Goal: Task Accomplishment & Management: Use online tool/utility

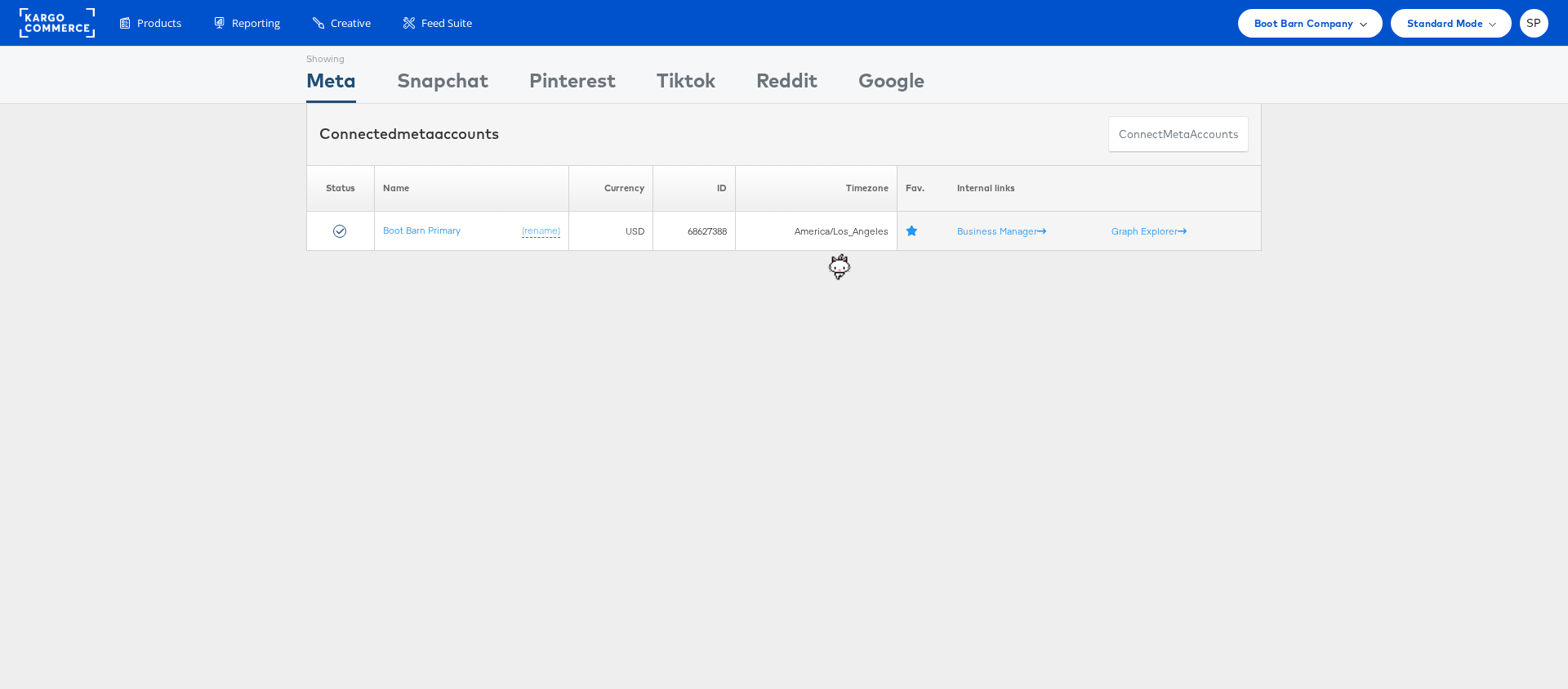
click at [1346, 25] on span "Boot Barn Company" at bounding box center [1303, 23] width 100 height 17
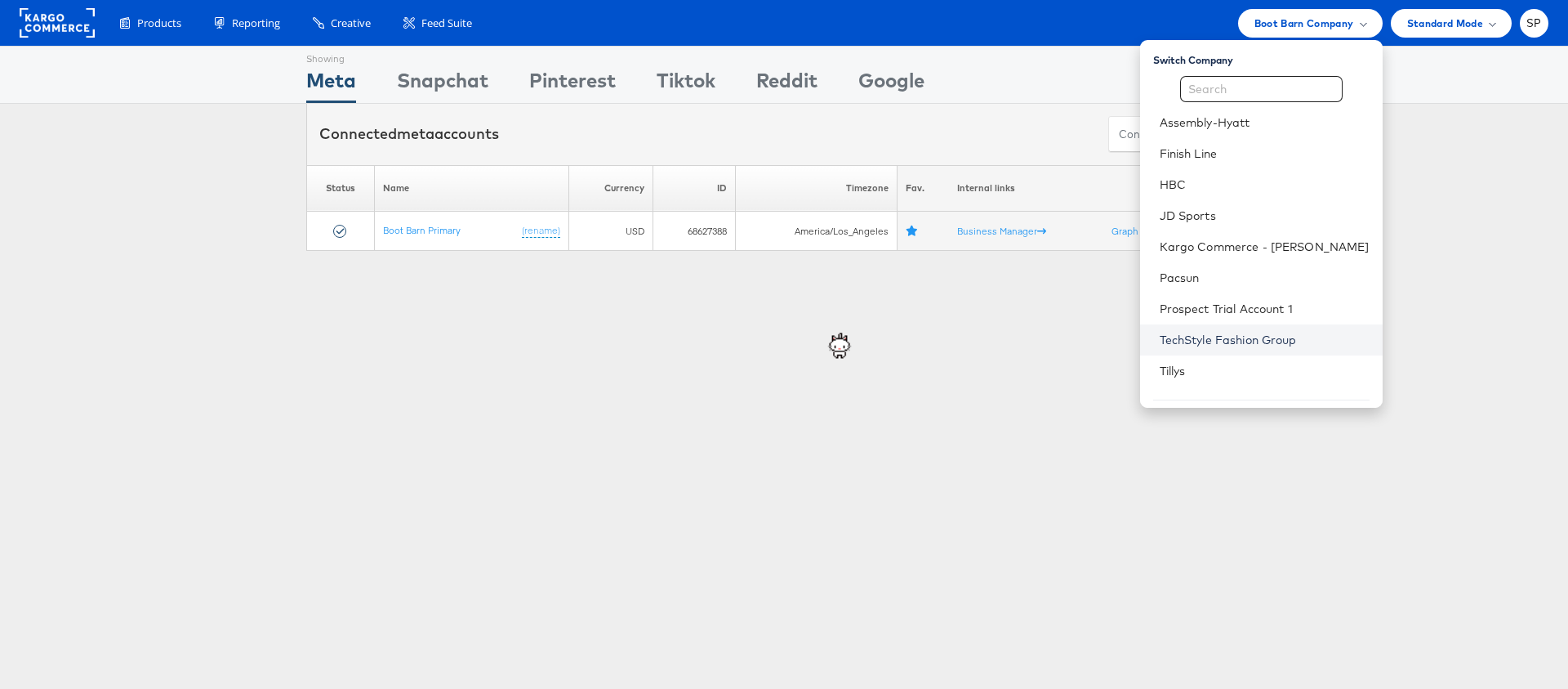
click at [1260, 341] on link "TechStyle Fashion Group" at bounding box center [1264, 340] width 210 height 16
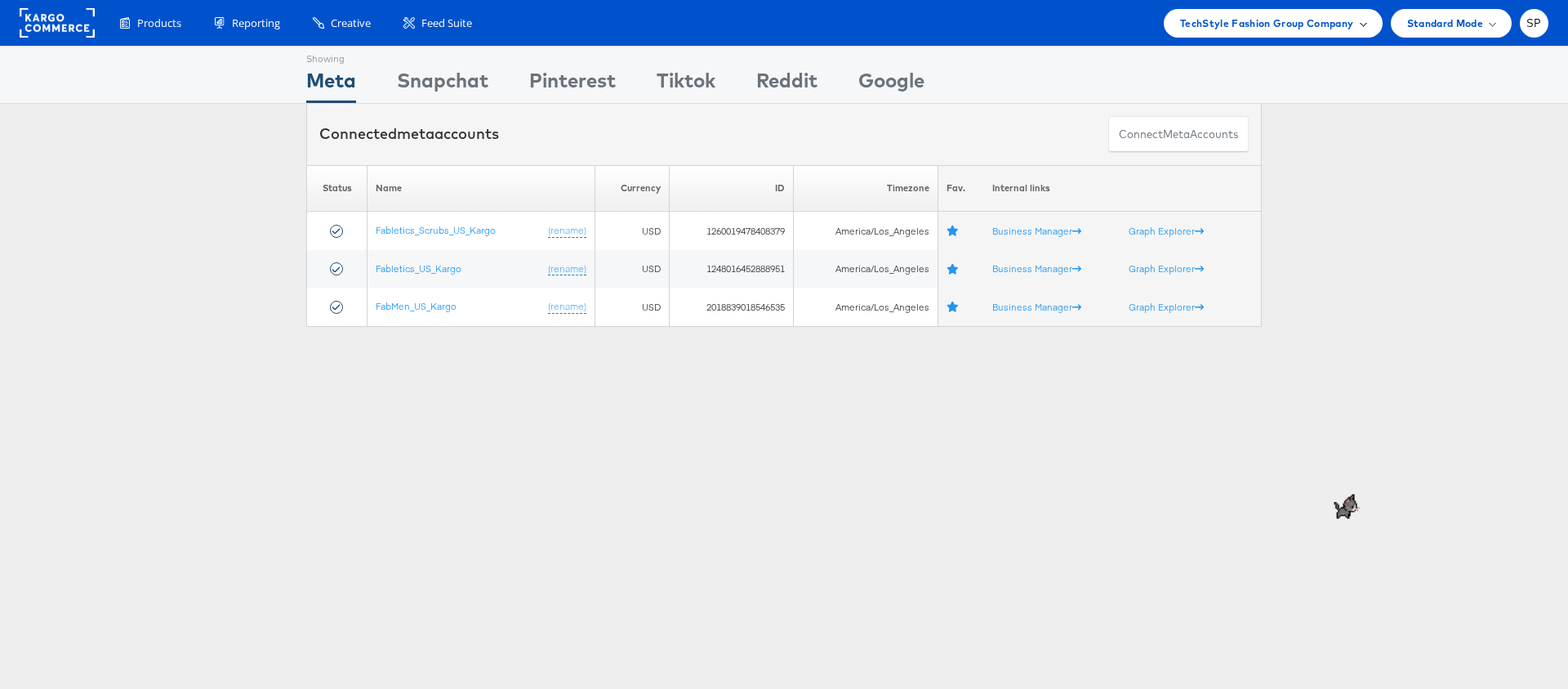
click at [1303, 22] on span "TechStyle Fashion Group Company" at bounding box center [1266, 23] width 174 height 17
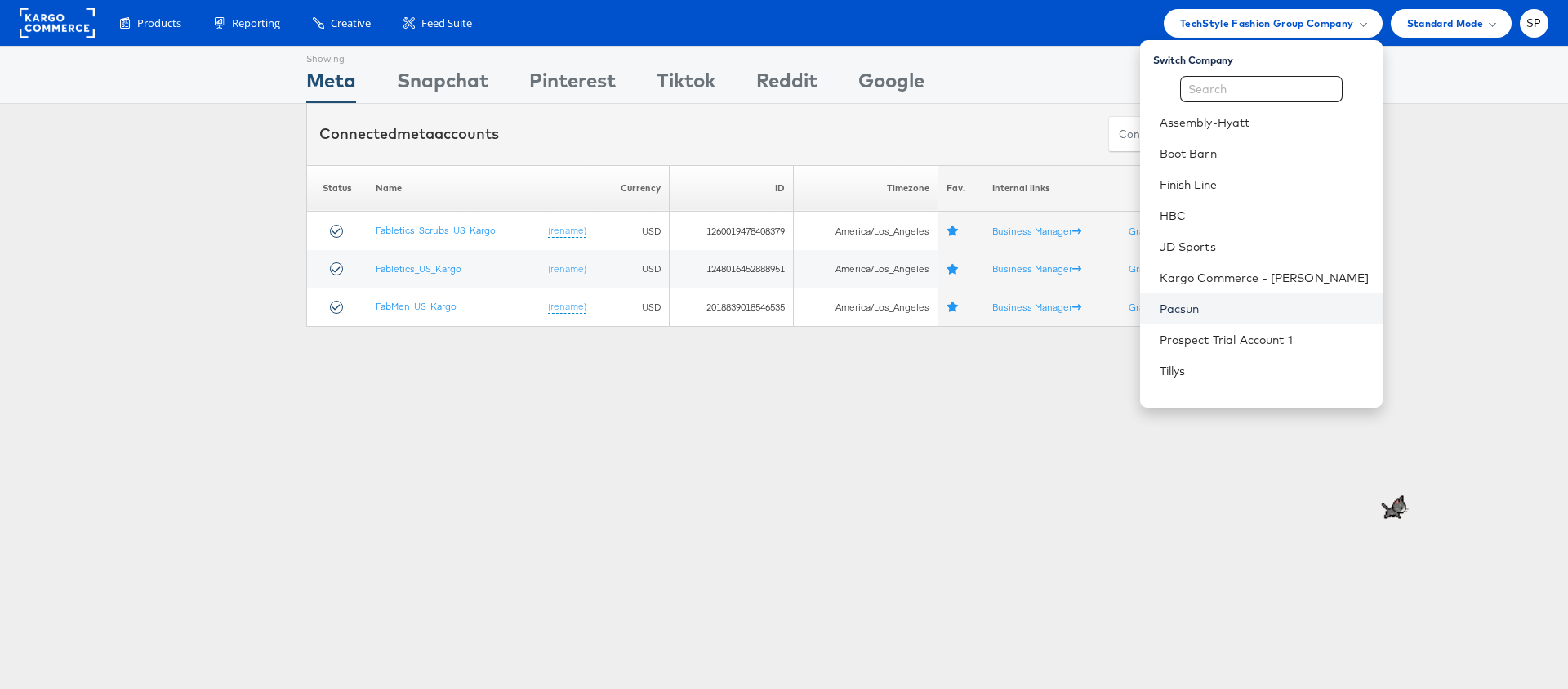
click at [1248, 313] on link "Pacsun" at bounding box center [1264, 309] width 210 height 16
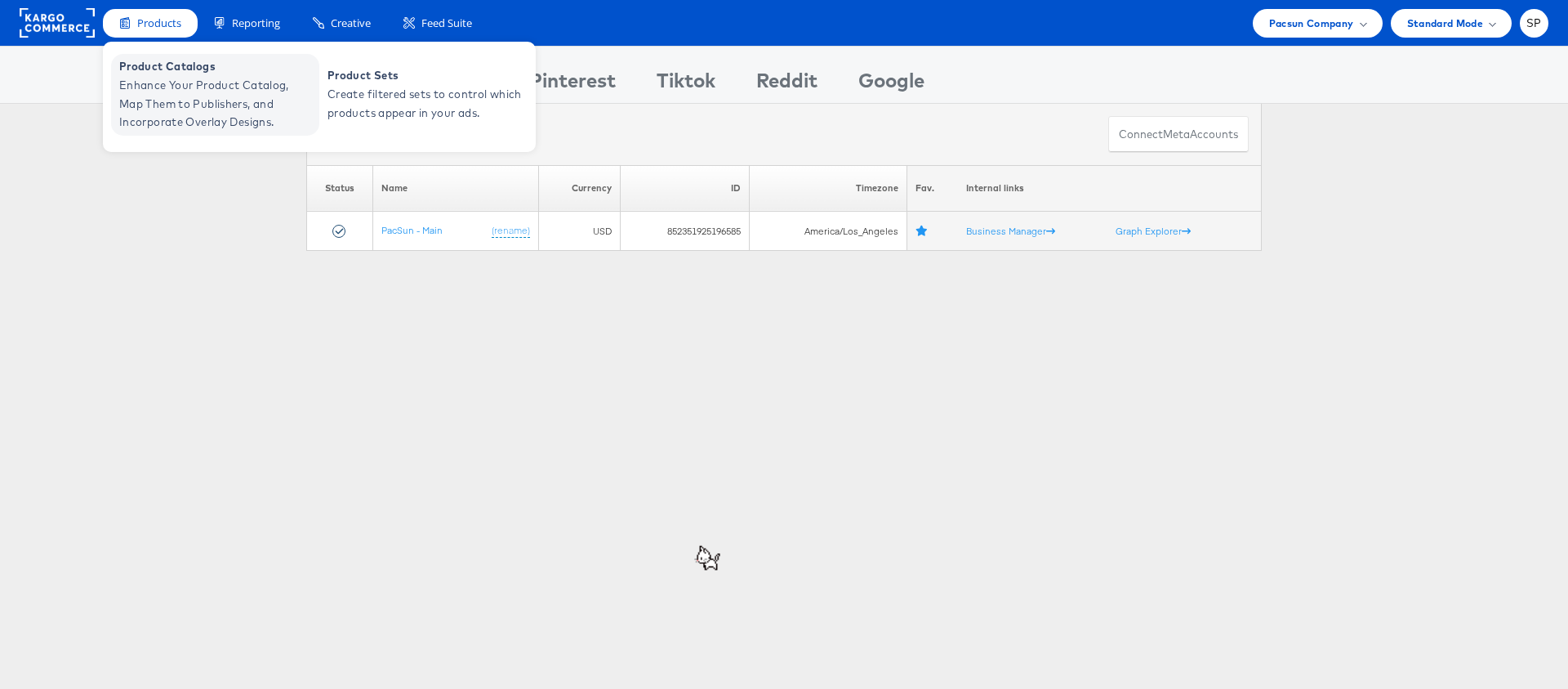
click at [158, 86] on span "Enhance Your Product Catalog, Map Them to Publishers, and Incorporate Overlay D…" at bounding box center [217, 104] width 196 height 56
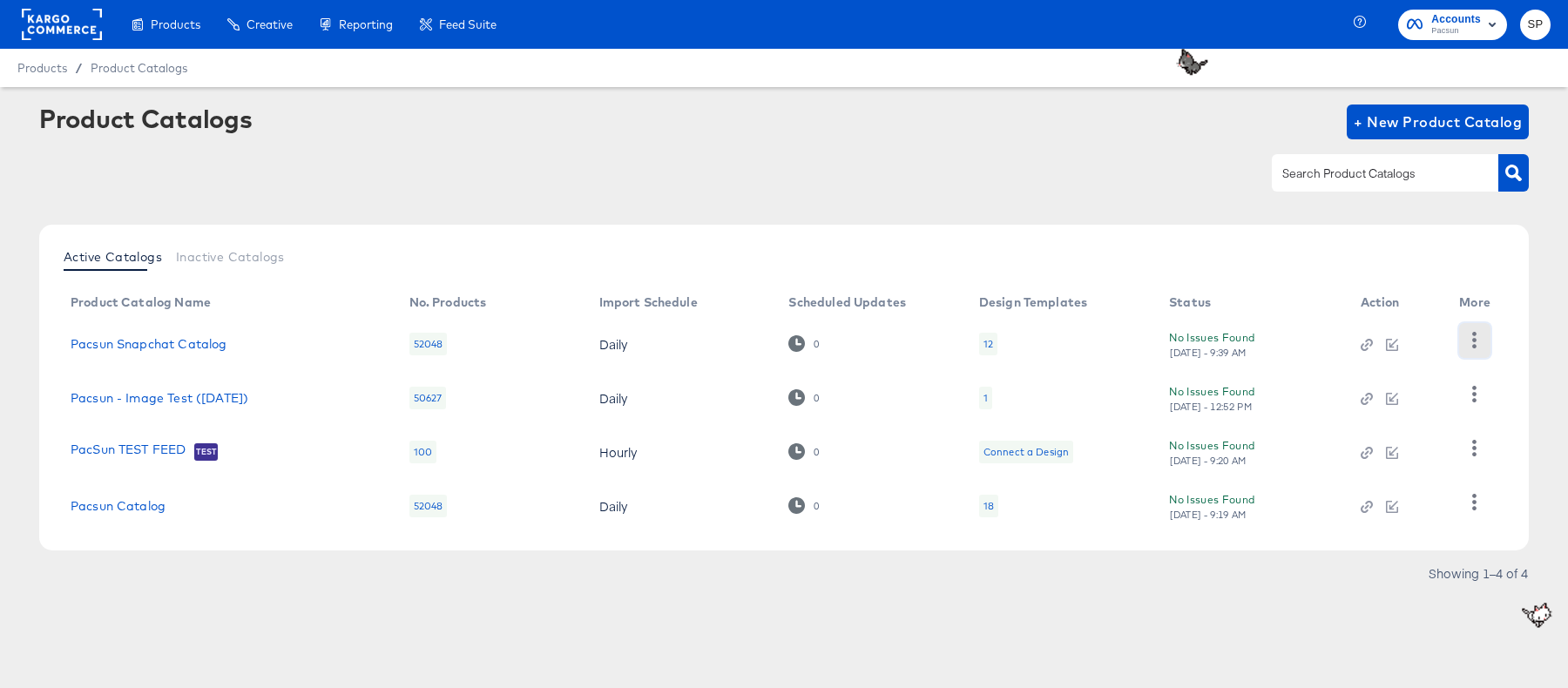
click at [1474, 340] on icon "button" at bounding box center [1475, 340] width 5 height 16
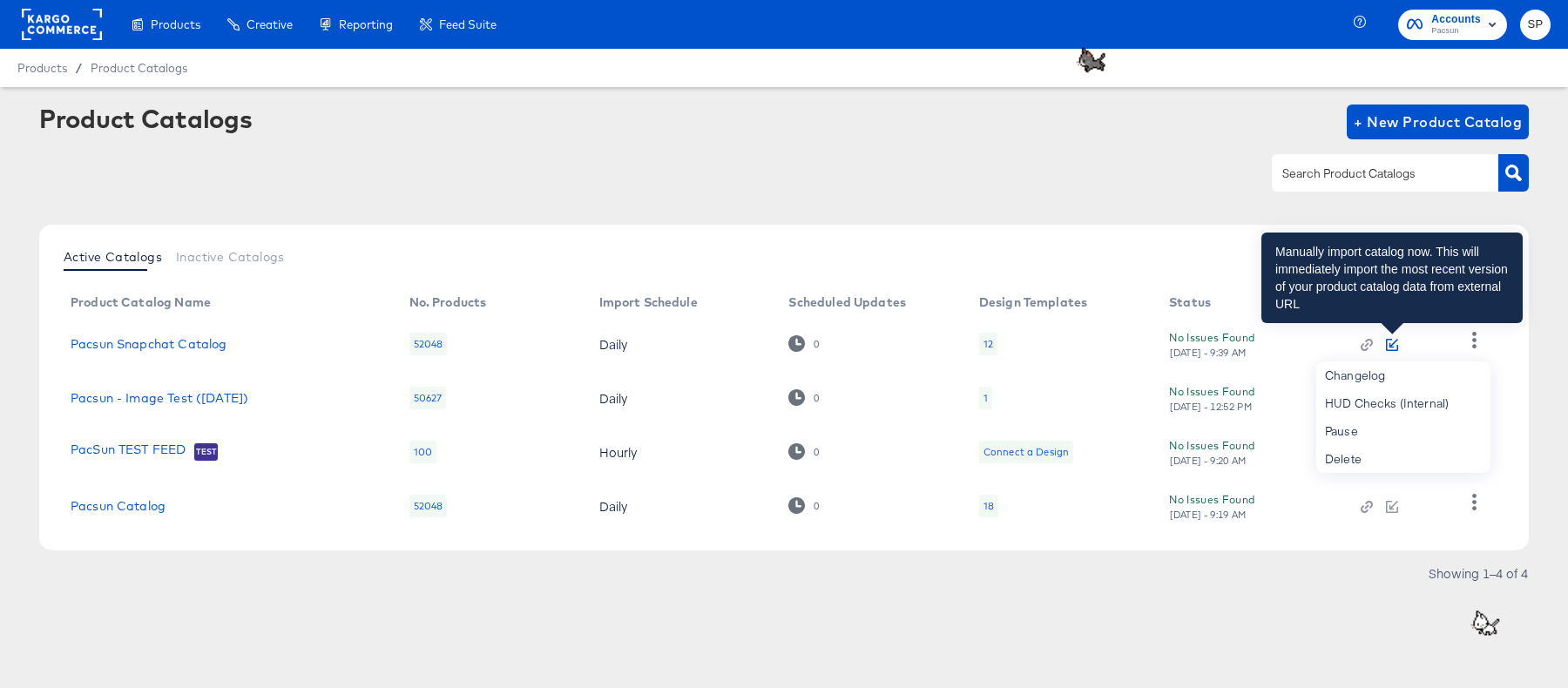
click at [1390, 345] on icon "button" at bounding box center [1393, 343] width 9 height 9
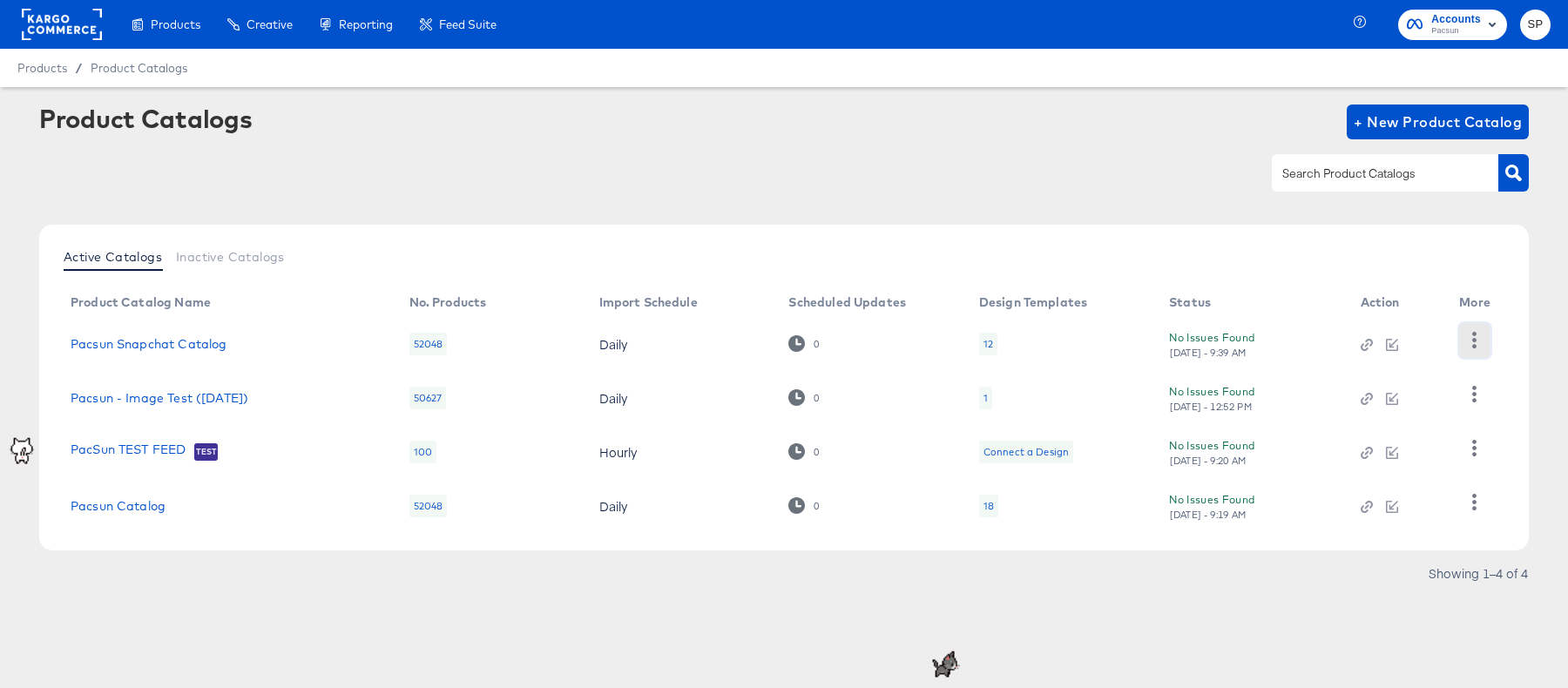
click at [1468, 343] on icon "button" at bounding box center [1474, 340] width 16 height 16
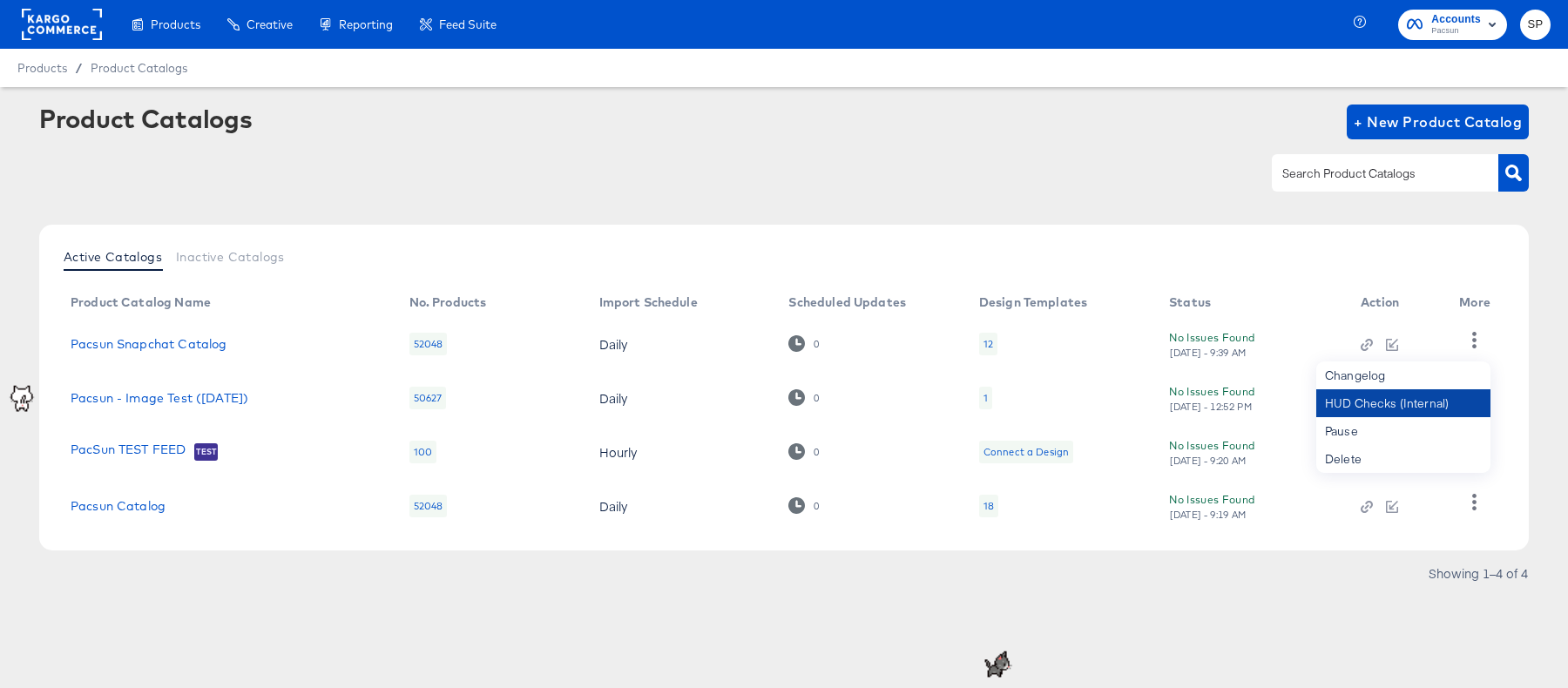
click at [1409, 403] on div "HUD Checks (Internal)" at bounding box center [1403, 402] width 174 height 28
click at [1393, 330] on td at bounding box center [1395, 344] width 99 height 54
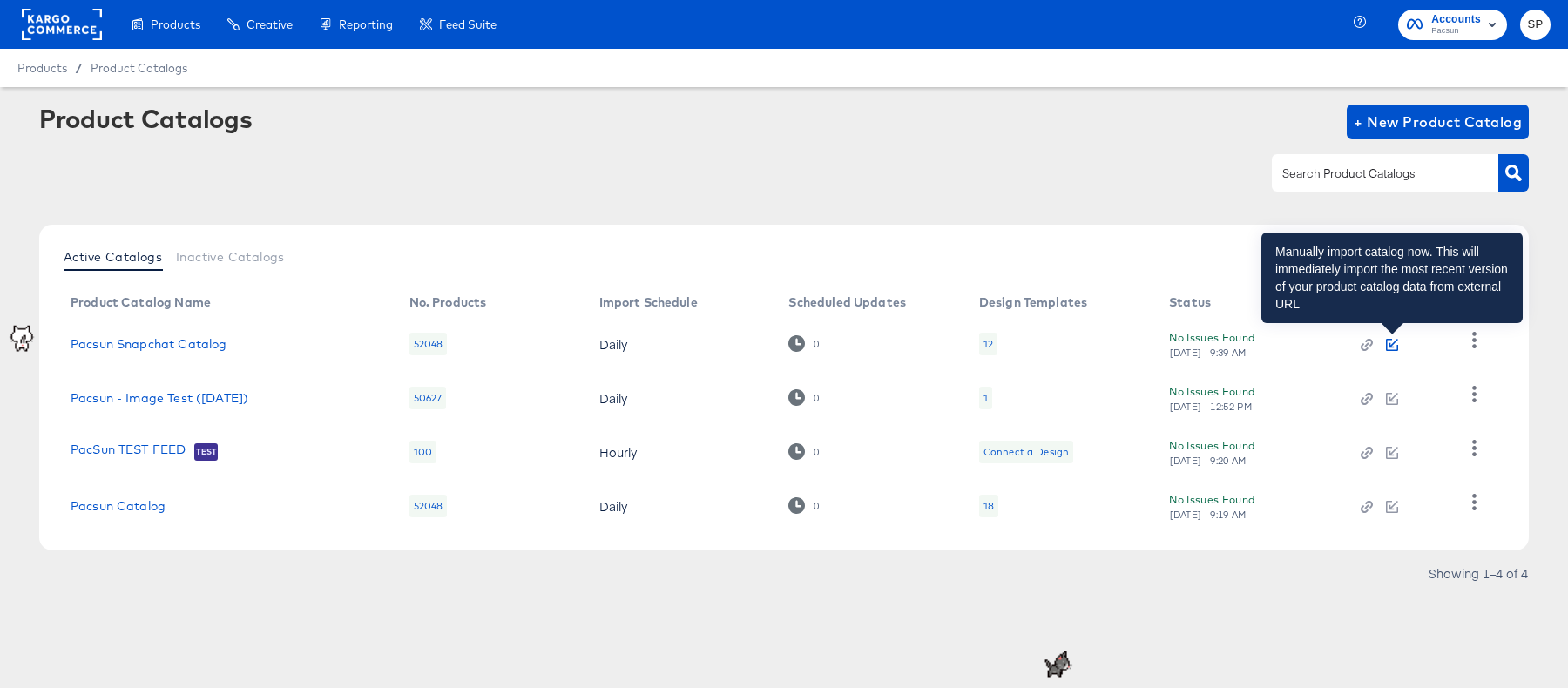
click at [1393, 343] on icon "button" at bounding box center [1393, 343] width 9 height 9
